Goal: Navigation & Orientation: Find specific page/section

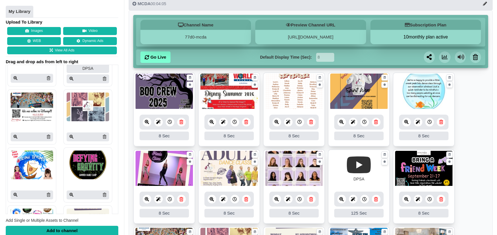
scroll to position [345, 0]
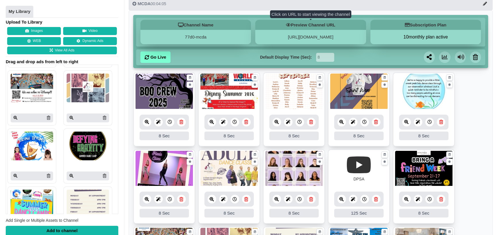
drag, startPoint x: 49, startPoint y: 175, endPoint x: 274, endPoint y: 33, distance: 266.5
click at [49, 175] on icon at bounding box center [48, 176] width 3 height 4
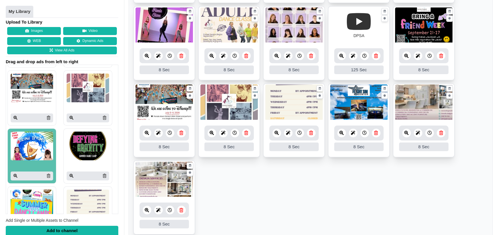
scroll to position [186, 0]
click at [103, 175] on icon at bounding box center [104, 176] width 3 height 4
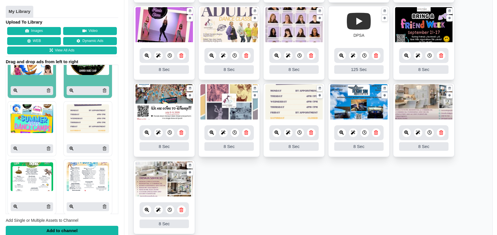
scroll to position [431, 0]
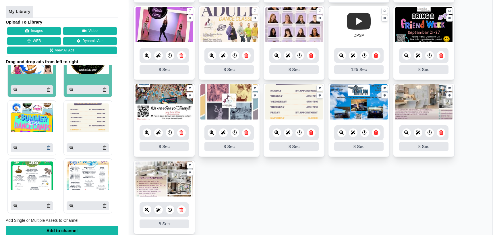
click at [49, 147] on icon at bounding box center [48, 148] width 3 height 4
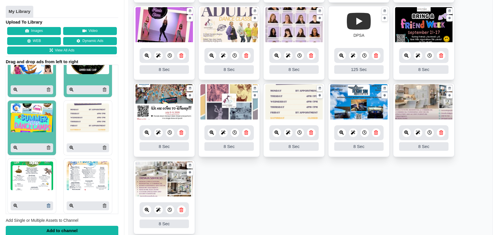
click at [47, 206] on icon at bounding box center [48, 206] width 3 height 4
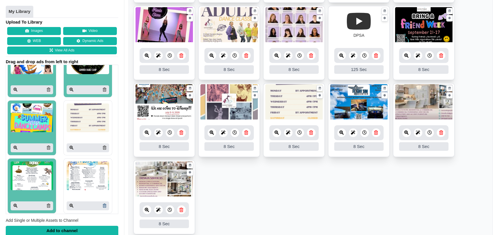
click at [103, 205] on icon at bounding box center [104, 206] width 3 height 4
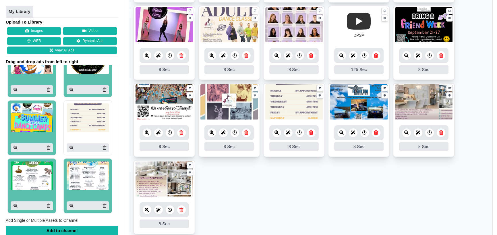
click at [317, 181] on ul "8 8 Sec Fade In Scale In Swirl In Slide In Slide Elliptic Roll In Swing In Save…" at bounding box center [310, 83] width 355 height 309
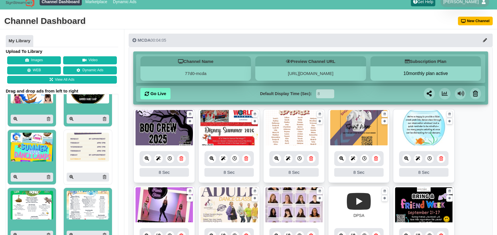
scroll to position [0, 0]
